Goal: Navigation & Orientation: Find specific page/section

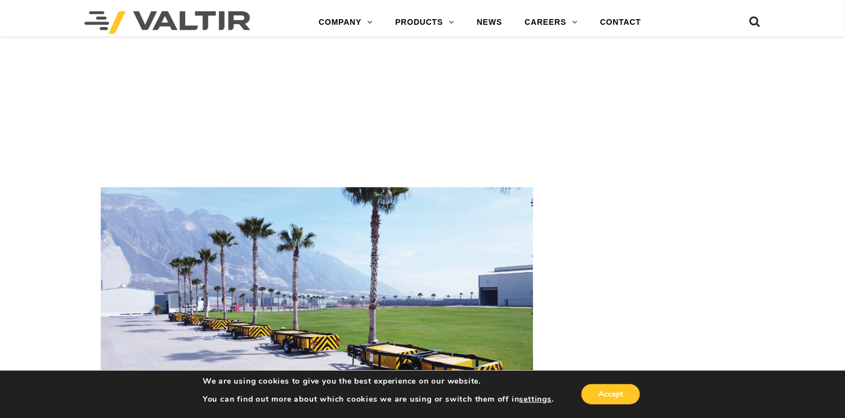
scroll to position [2196, 0]
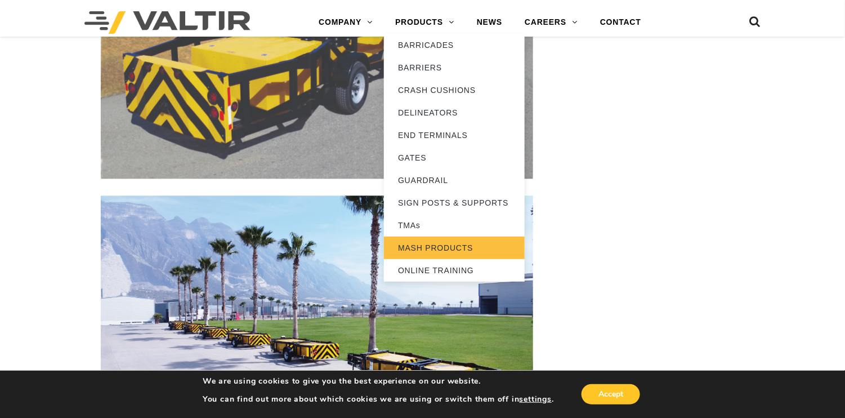
click at [437, 248] on link "MASH PRODUCTS" at bounding box center [454, 248] width 141 height 23
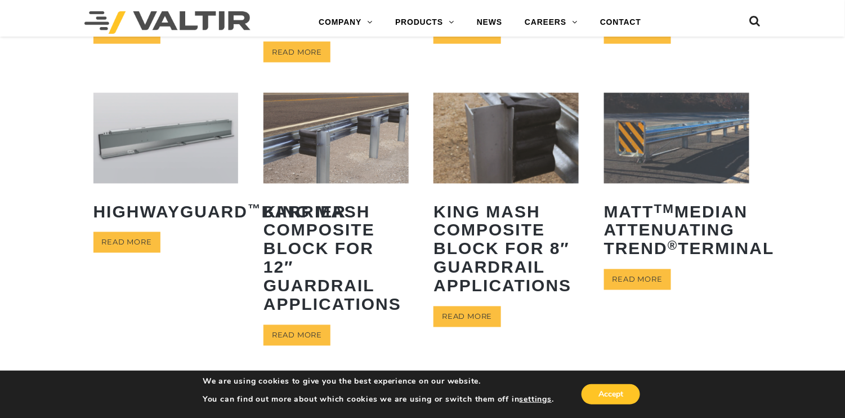
scroll to position [450, 0]
